Goal: Task Accomplishment & Management: Manage account settings

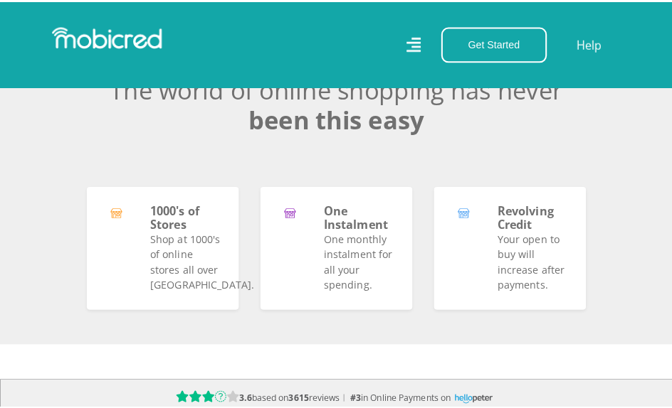
scroll to position [925, 0]
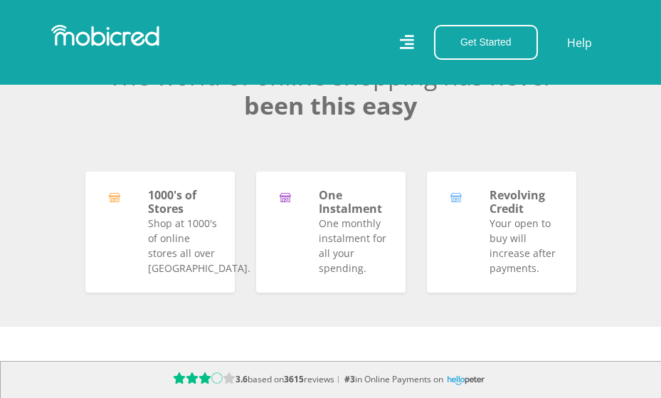
click at [411, 44] on icon at bounding box center [407, 42] width 14 height 14
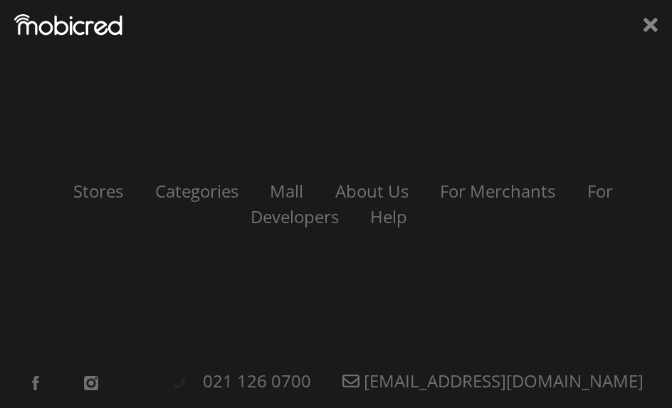
scroll to position [0, 0]
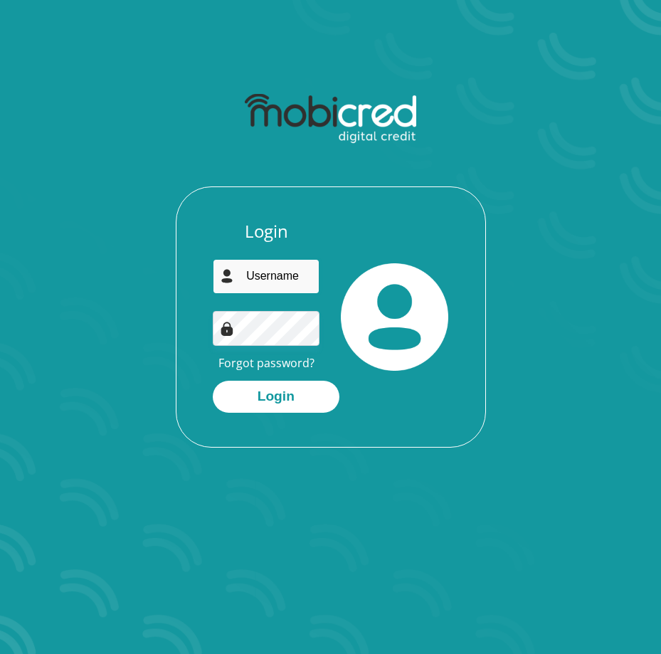
click at [264, 268] on input "email" at bounding box center [266, 276] width 107 height 35
type input "portiangcongo@gmail.com"
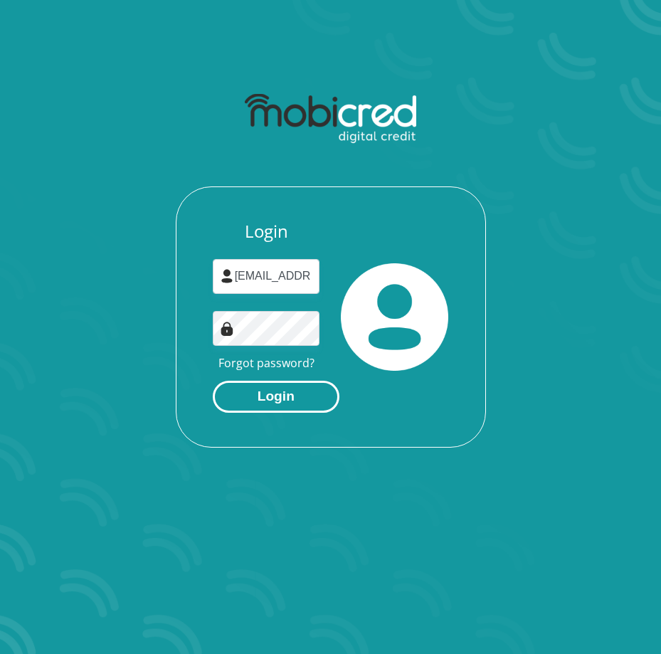
click at [262, 403] on button "Login" at bounding box center [276, 397] width 127 height 32
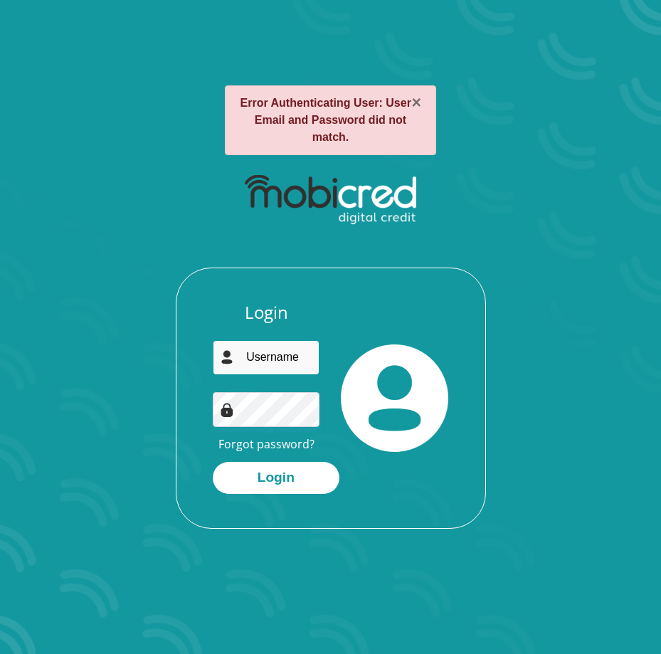
click at [253, 354] on input "email" at bounding box center [266, 357] width 107 height 35
type input "[EMAIL_ADDRESS][DOMAIN_NAME]"
click at [265, 443] on link "Forgot password?" at bounding box center [266, 444] width 96 height 16
